Goal: Navigation & Orientation: Understand site structure

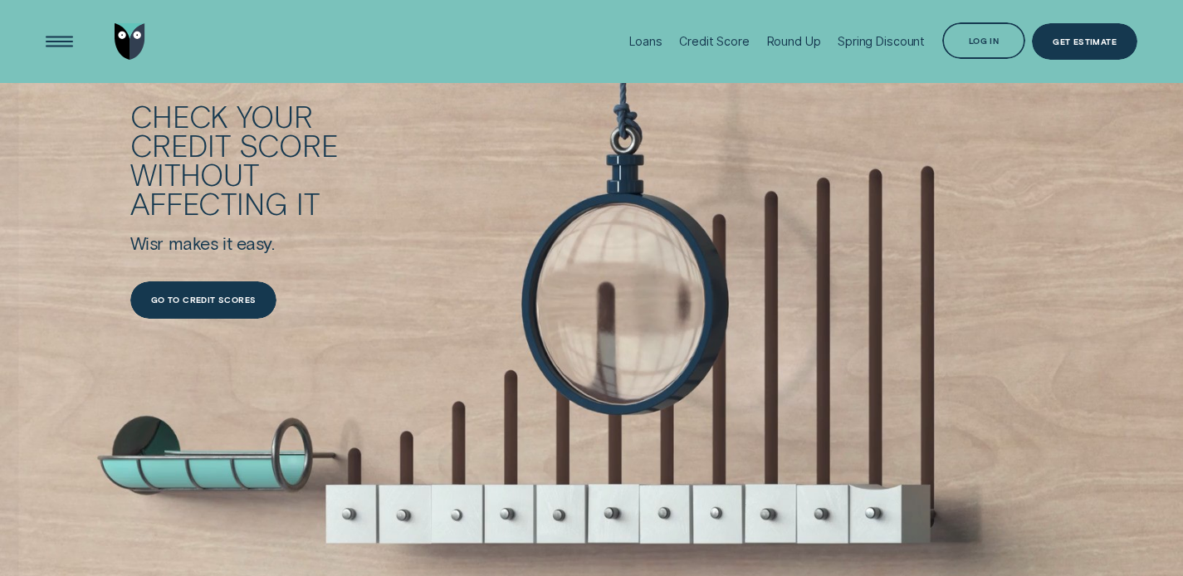
scroll to position [1649, 0]
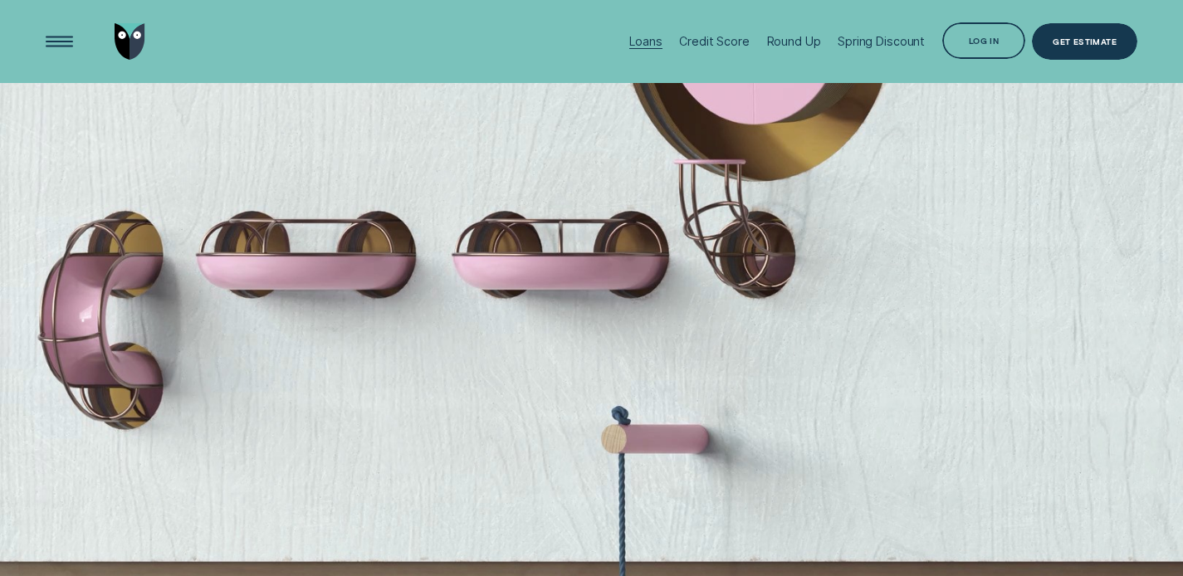
click at [638, 36] on div "Loans" at bounding box center [645, 41] width 32 height 14
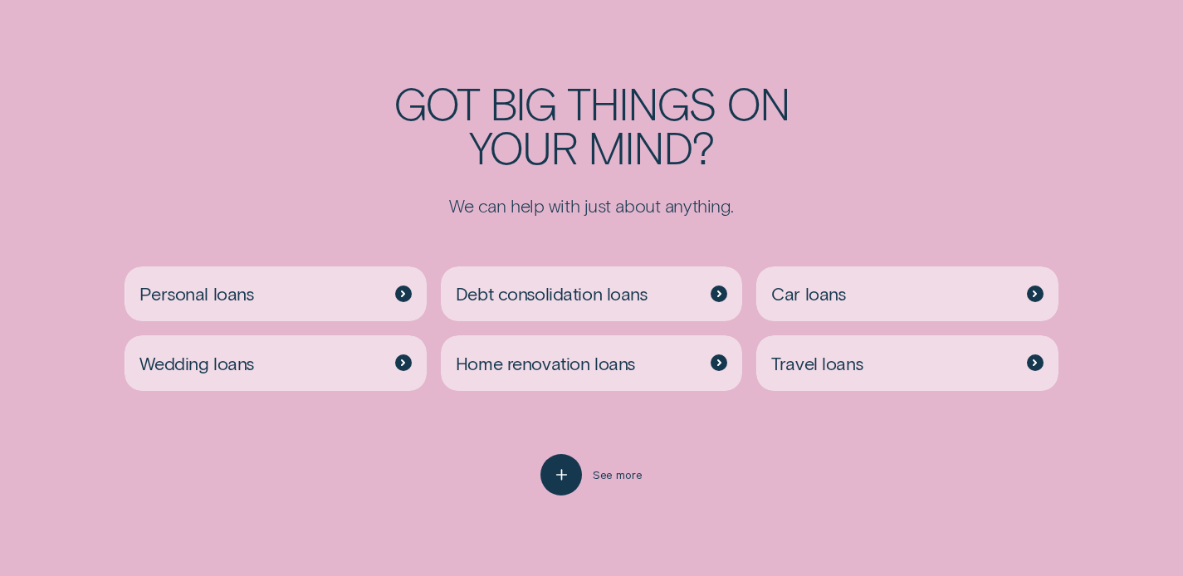
scroll to position [3227, 0]
click at [571, 484] on icon "button" at bounding box center [561, 475] width 21 height 26
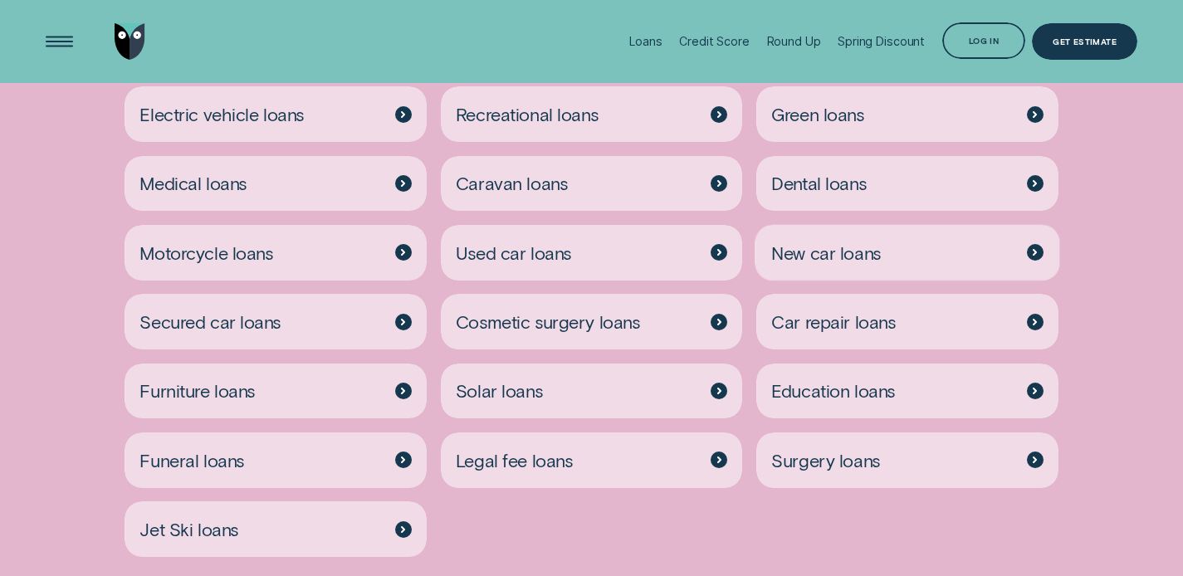
scroll to position [3246, 0]
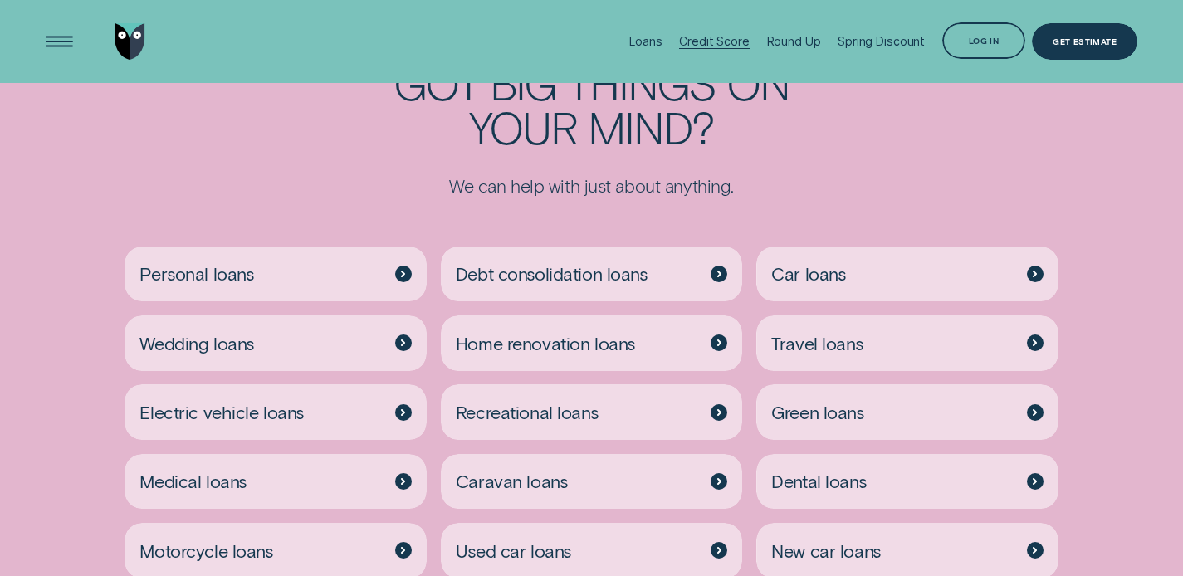
click at [739, 42] on div "Credit Score" at bounding box center [714, 41] width 70 height 14
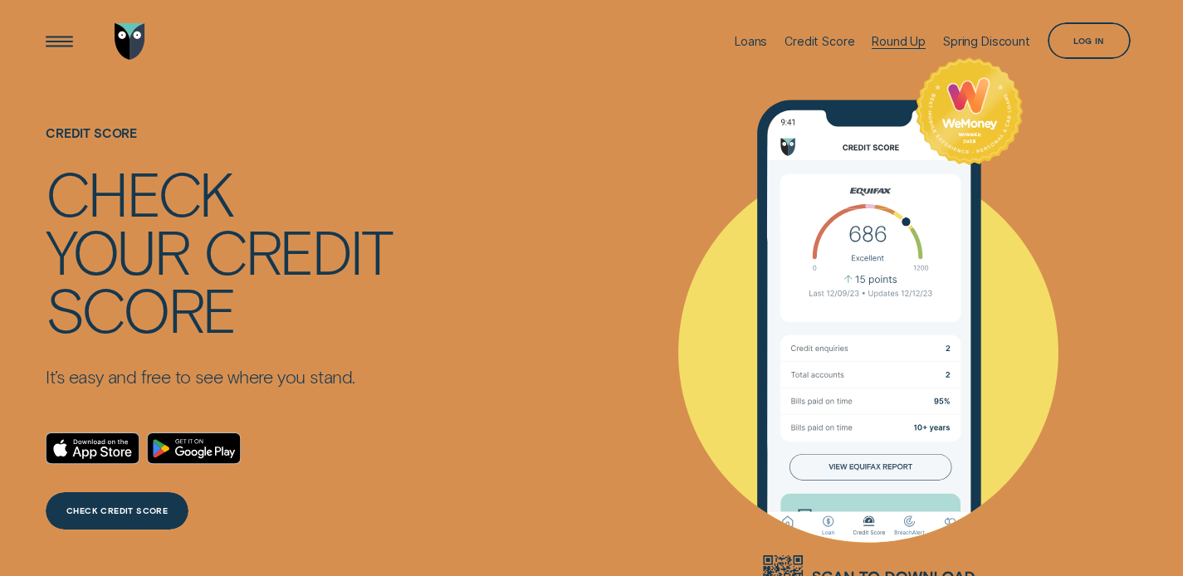
click at [881, 43] on div "Round Up" at bounding box center [899, 41] width 54 height 14
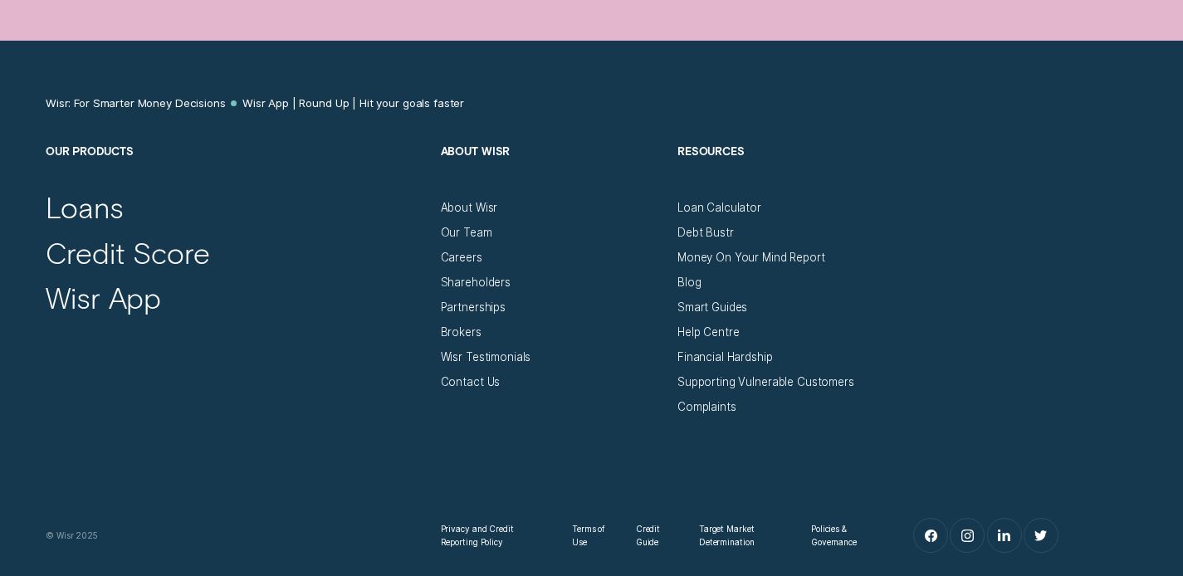
scroll to position [5658, 0]
